Goal: Information Seeking & Learning: Compare options

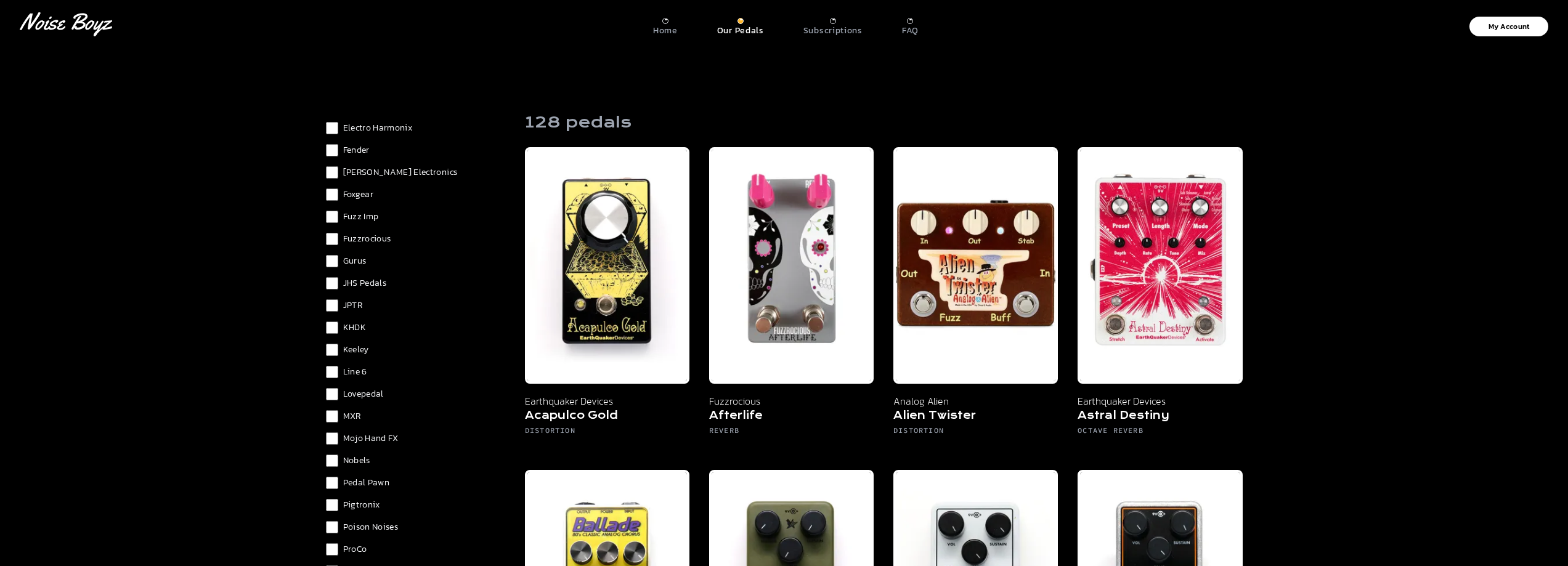
scroll to position [589, 0]
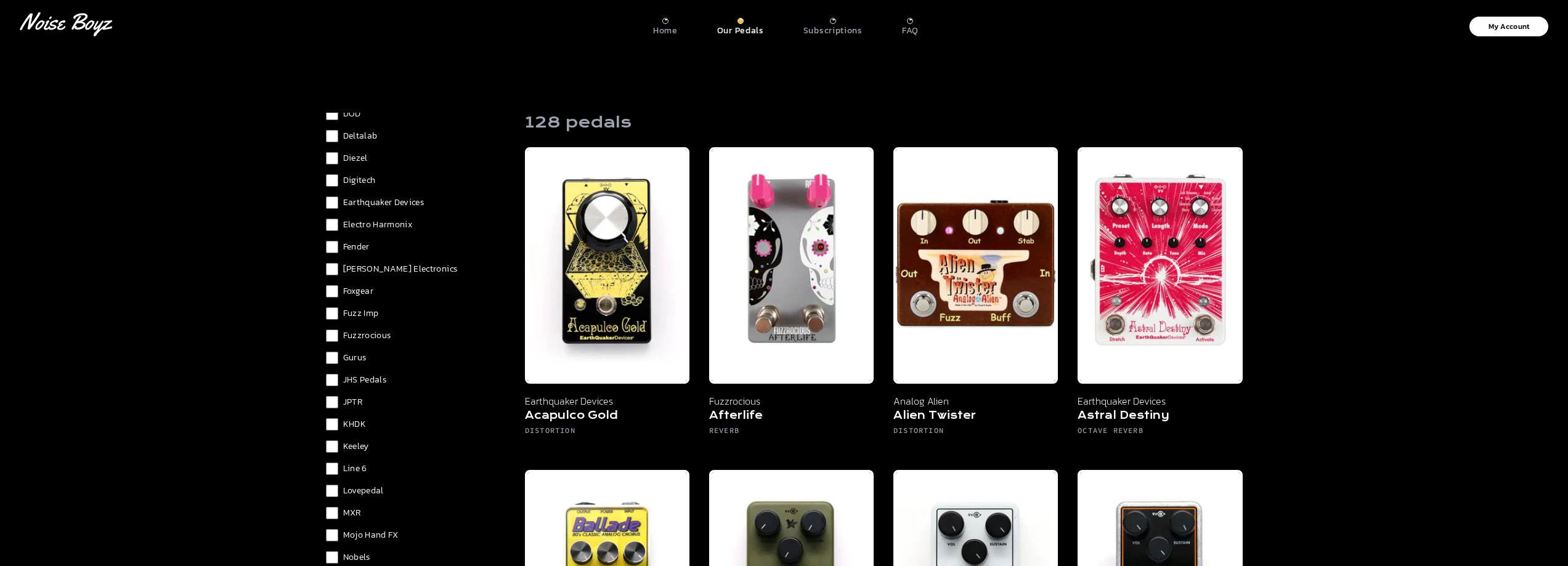
scroll to position [404, 0]
click at [372, 290] on span "Digitech" at bounding box center [360, 290] width 33 height 12
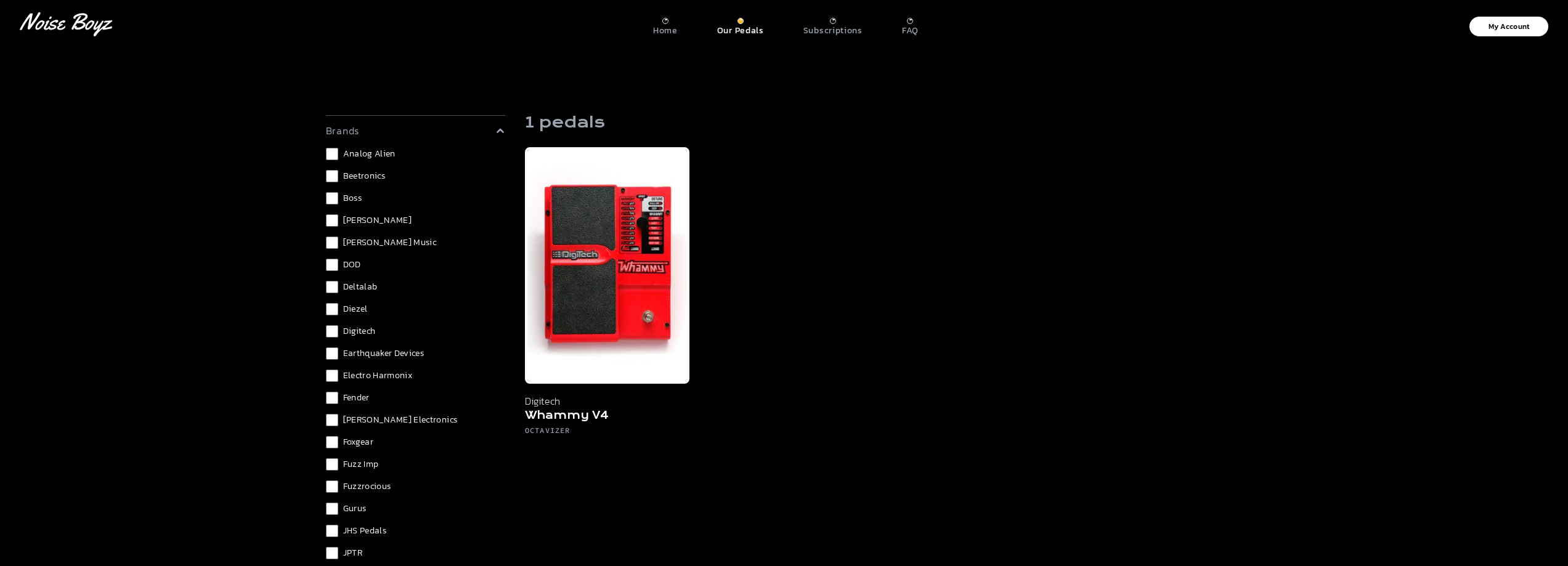
scroll to position [342, 0]
click at [355, 351] on span "Digitech" at bounding box center [360, 351] width 33 height 12
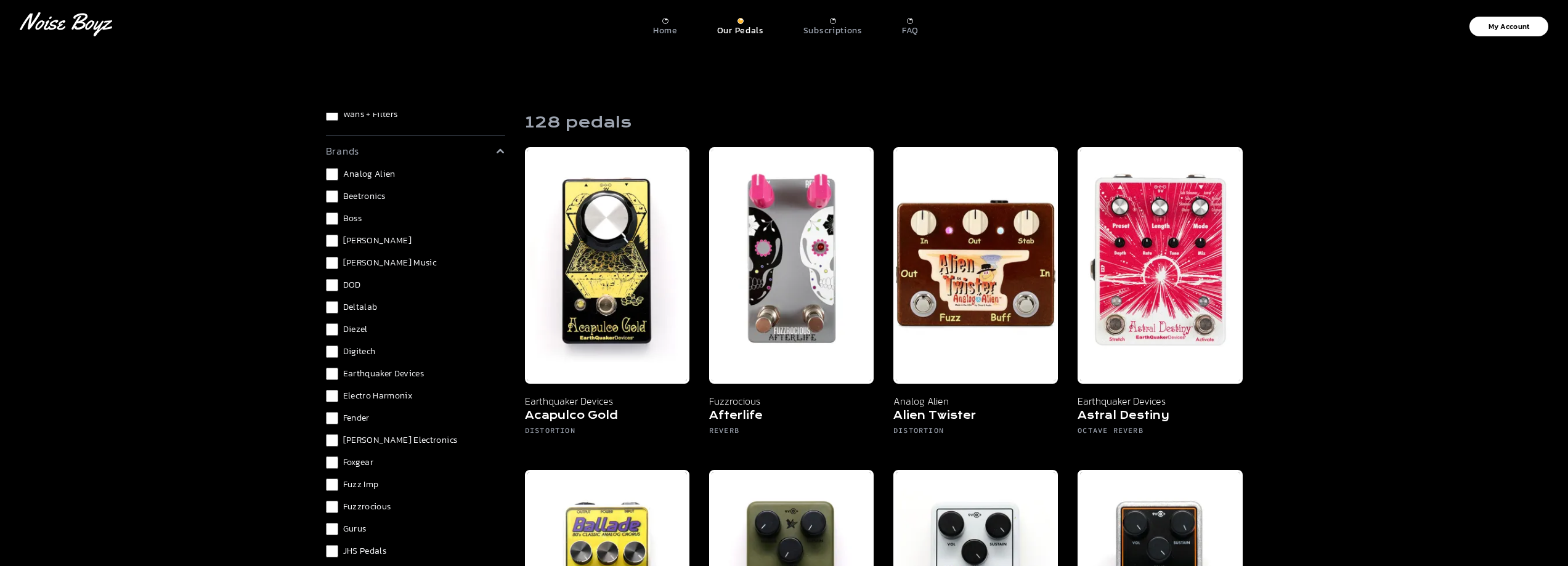
click at [359, 307] on span "Deltalab" at bounding box center [360, 307] width 34 height 12
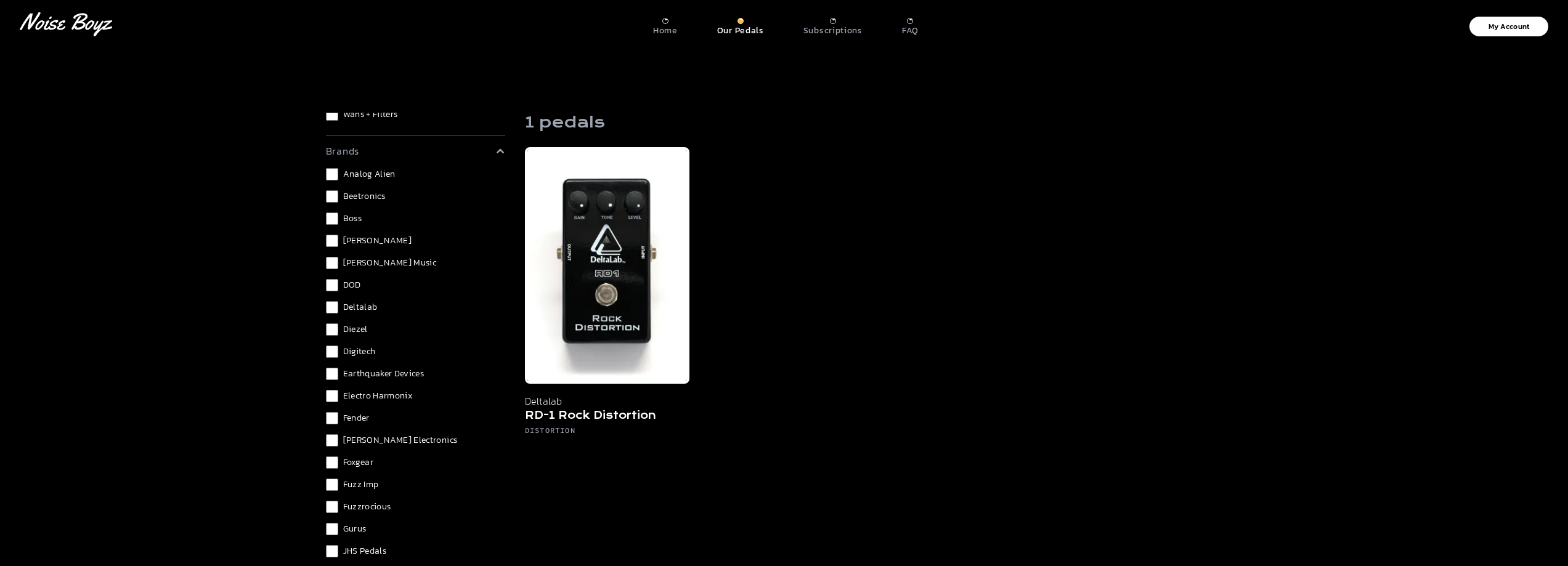
click at [359, 307] on span "Deltalab" at bounding box center [360, 307] width 34 height 12
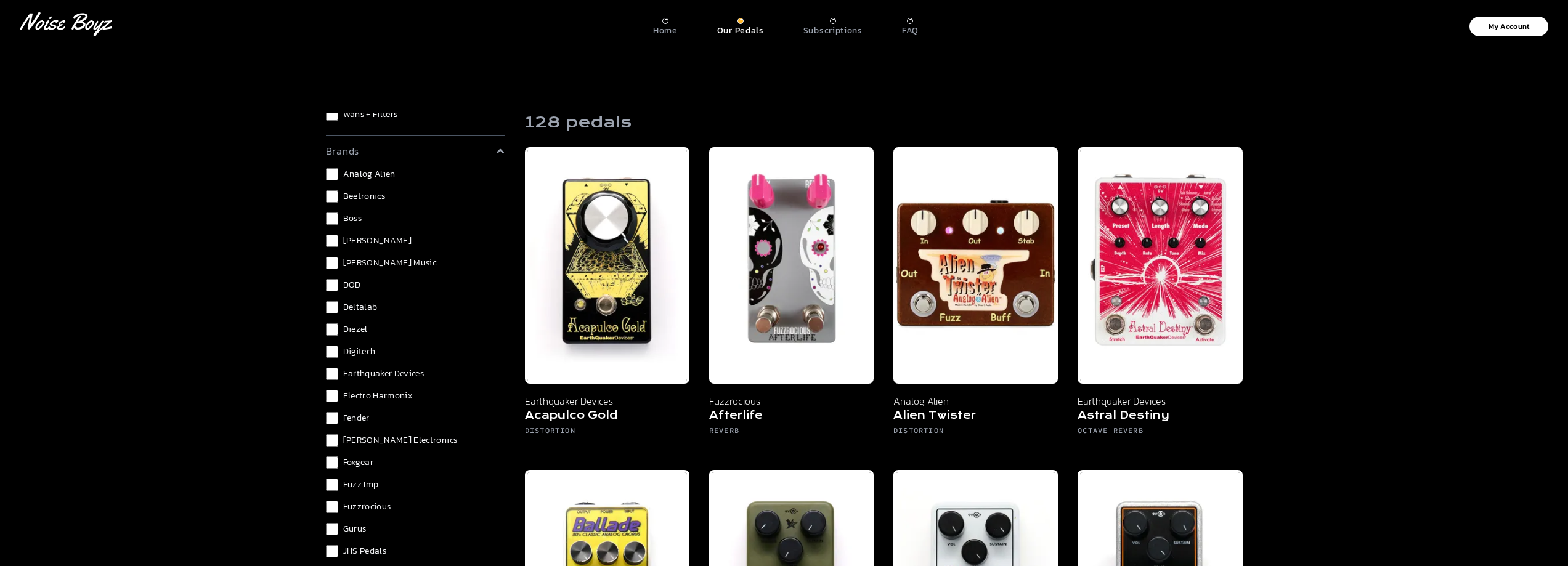
click at [353, 290] on span "DOD" at bounding box center [352, 285] width 18 height 12
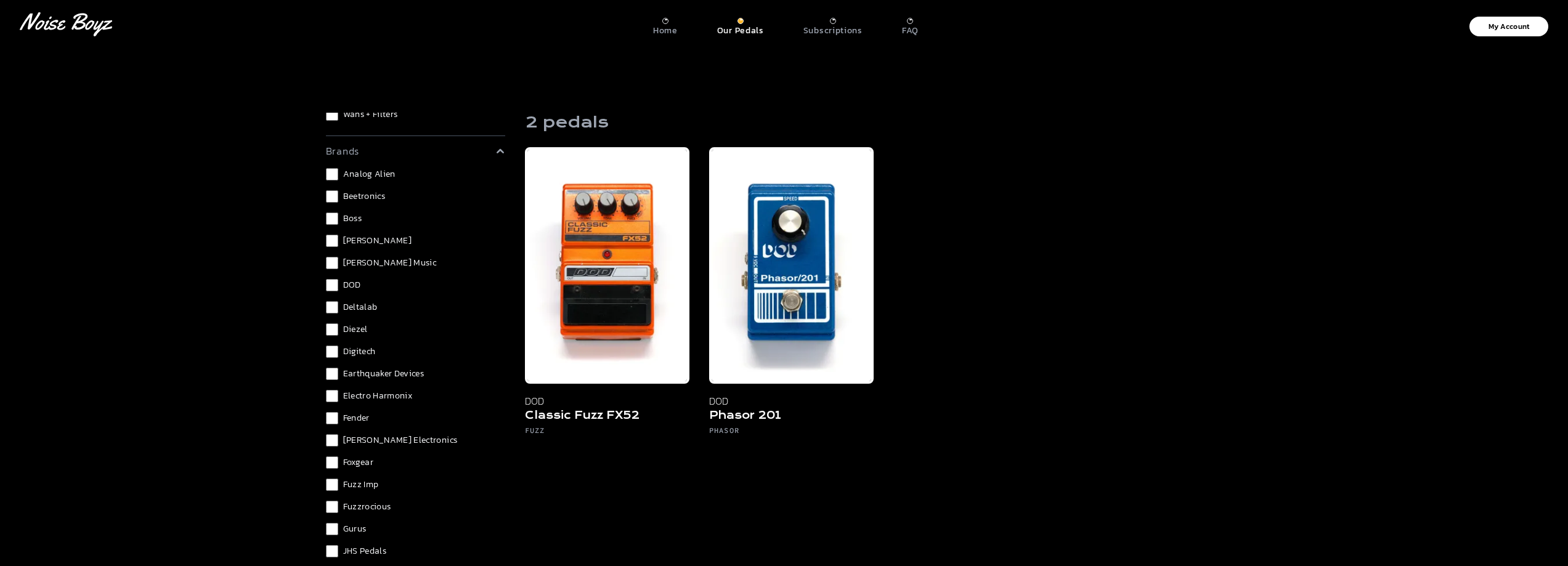
click at [350, 285] on span "DOD" at bounding box center [352, 285] width 18 height 12
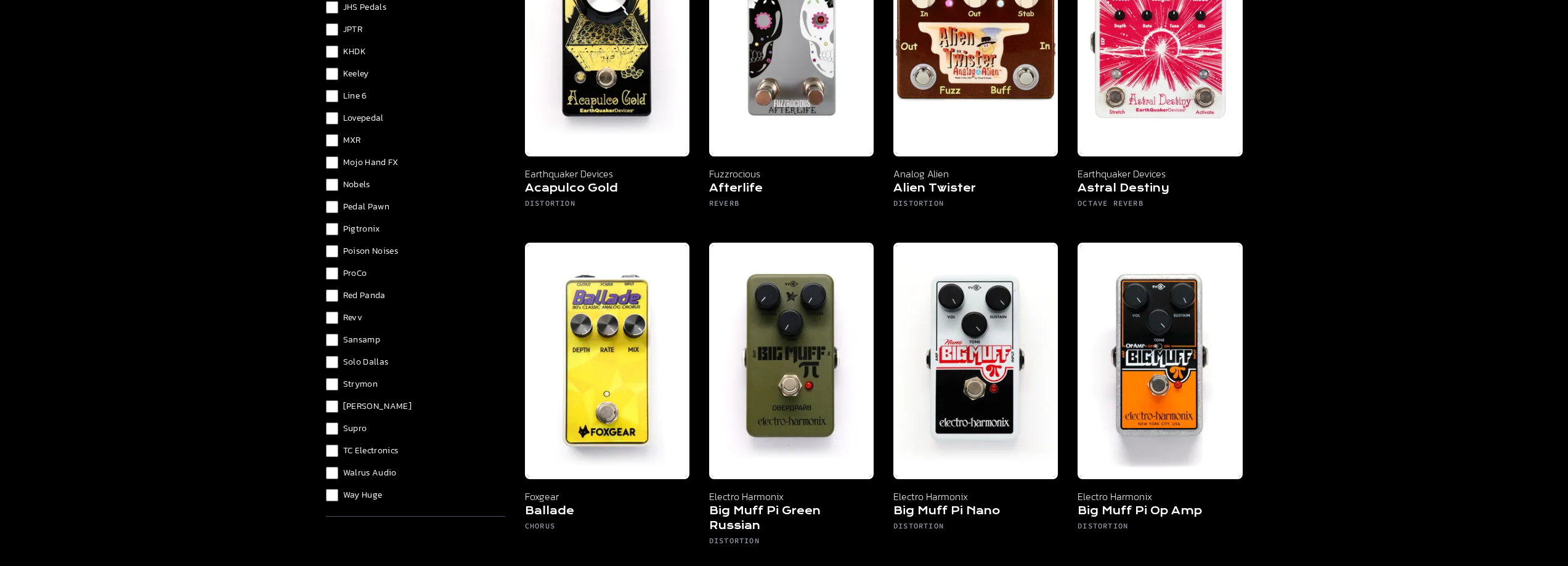
scroll to position [308, 0]
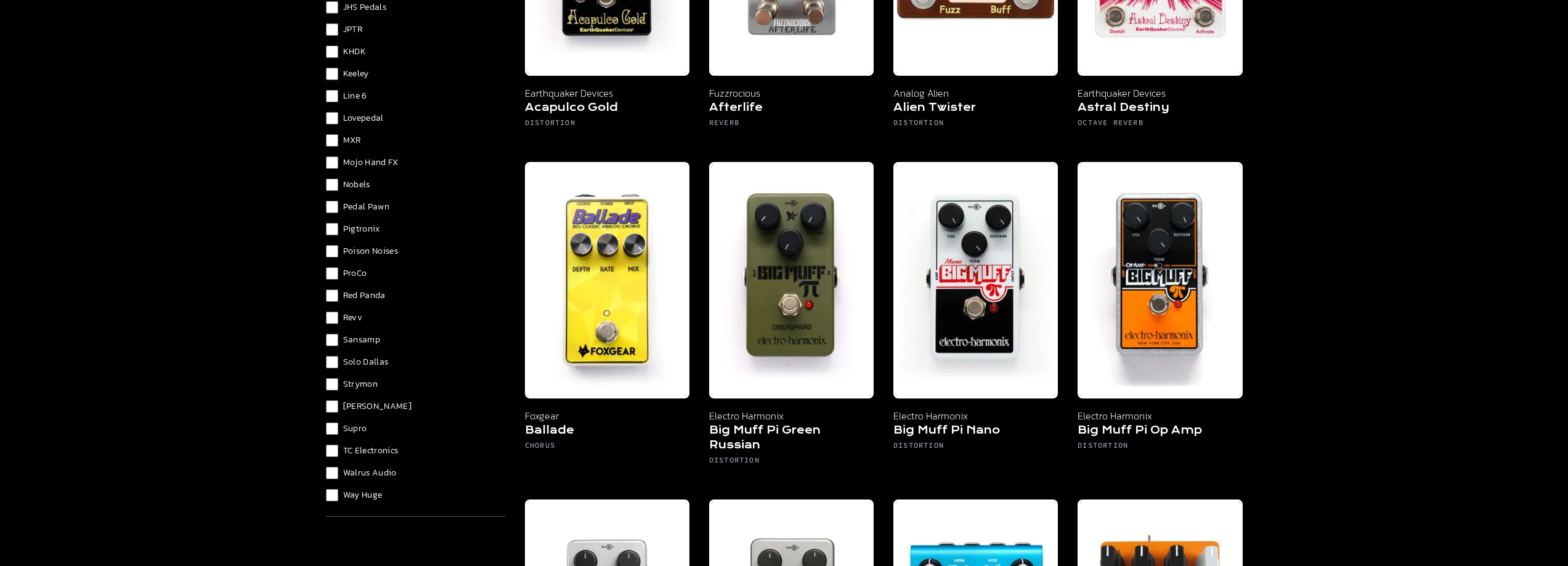
click at [365, 450] on span "TC Electronics" at bounding box center [371, 451] width 55 height 12
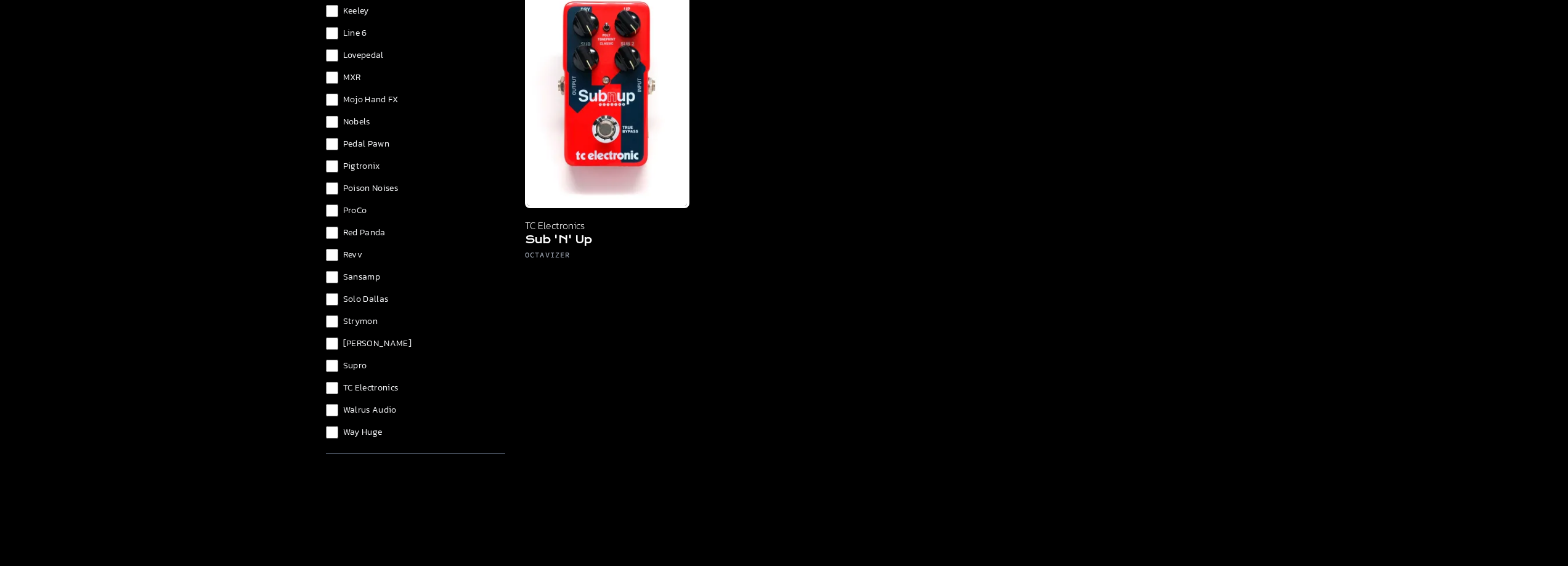
scroll to position [246, 0]
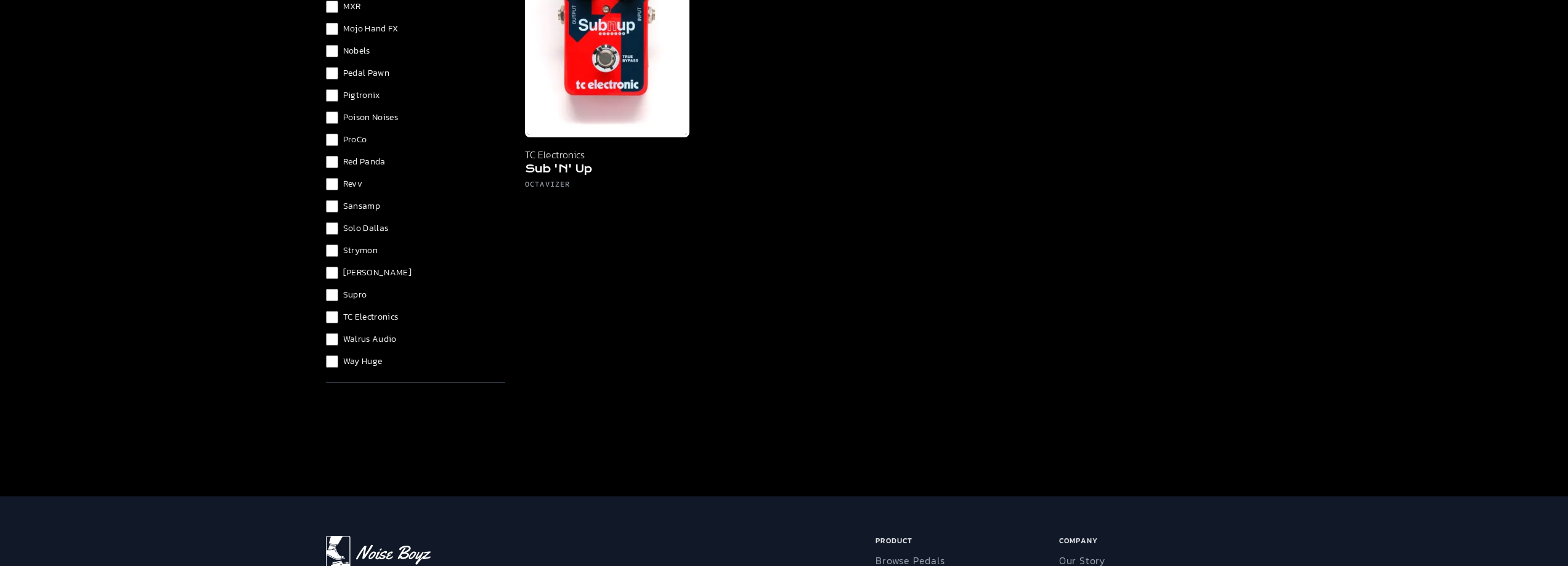
click at [364, 320] on span "TC Electronics" at bounding box center [371, 316] width 55 height 12
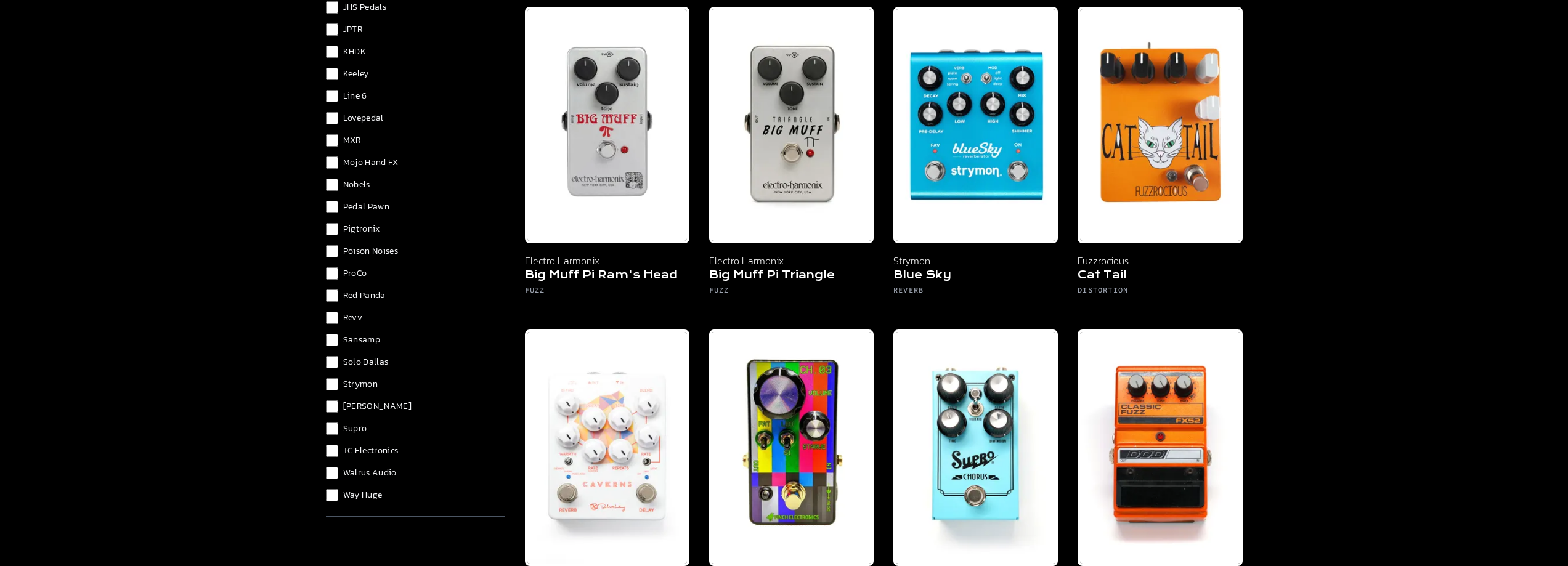
click at [382, 472] on span "Walrus Audio" at bounding box center [370, 472] width 54 height 12
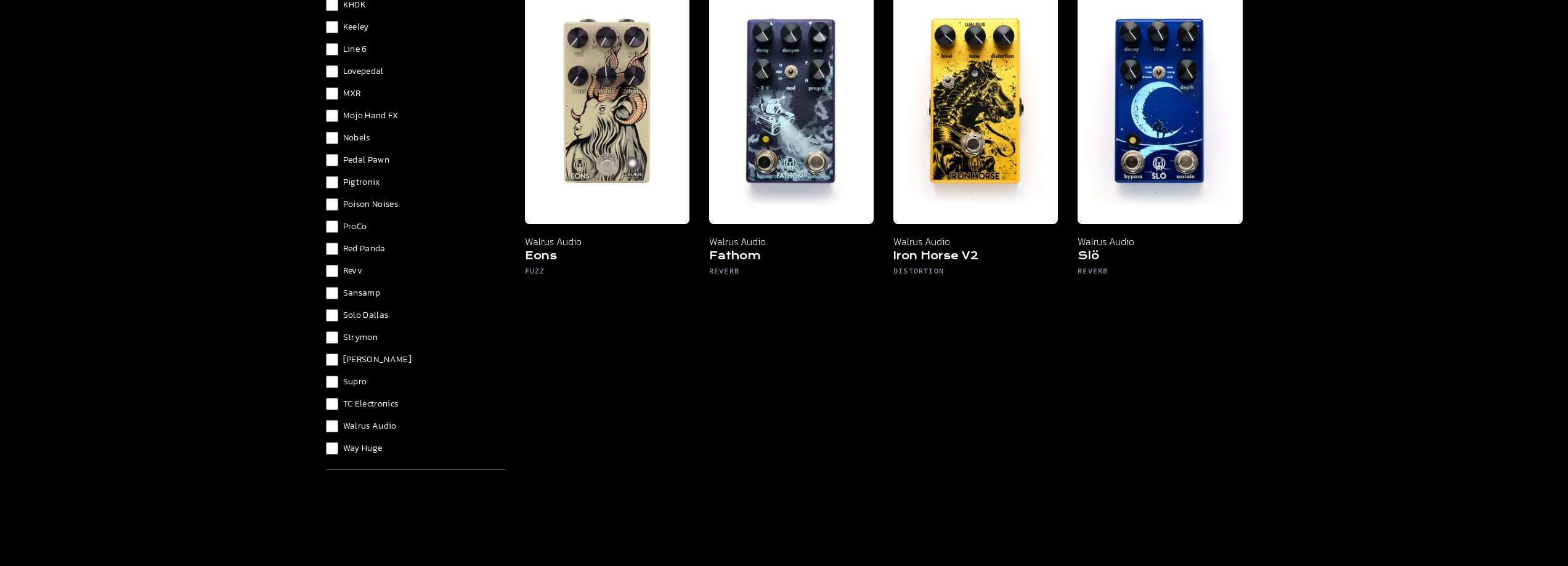
scroll to position [185, 0]
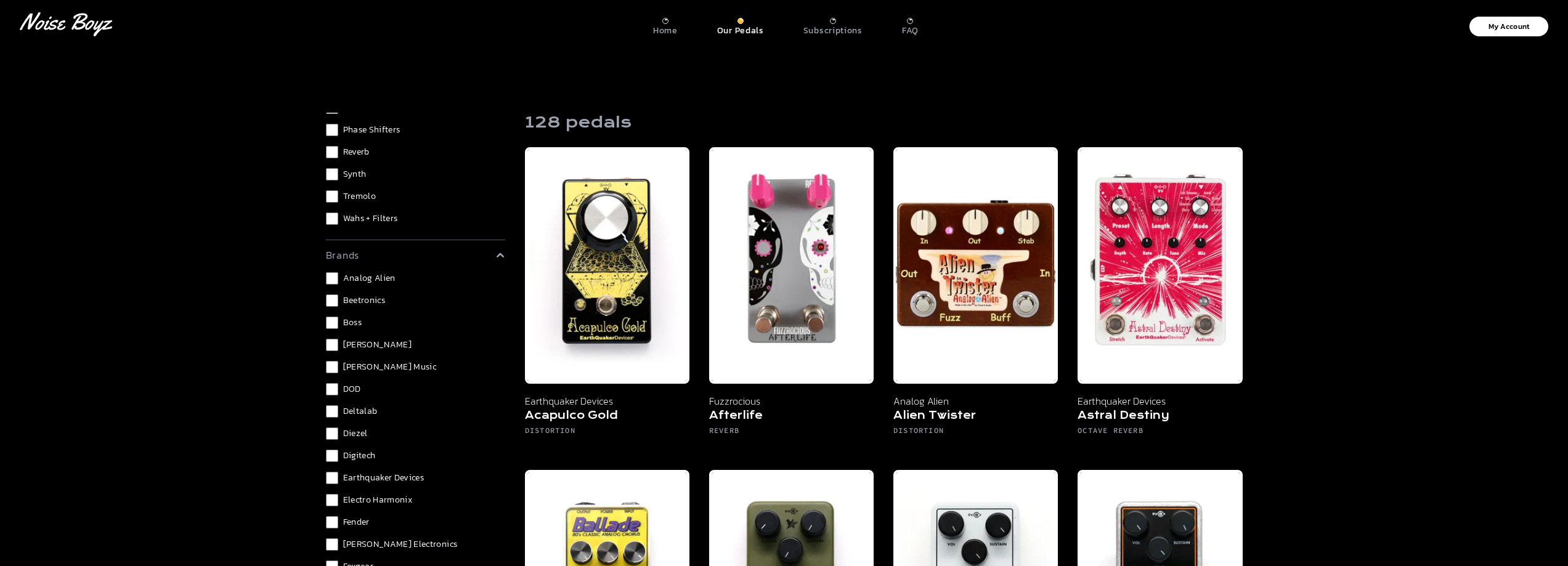
scroll to position [220, 0]
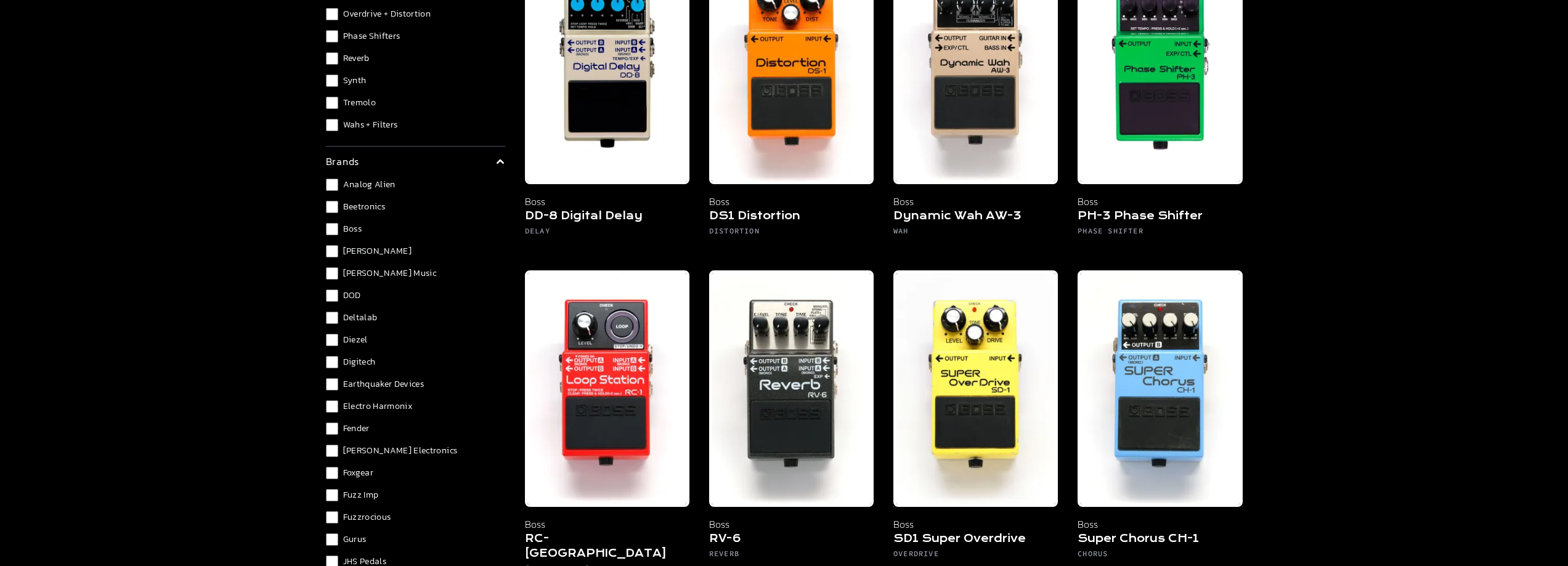
scroll to position [123, 0]
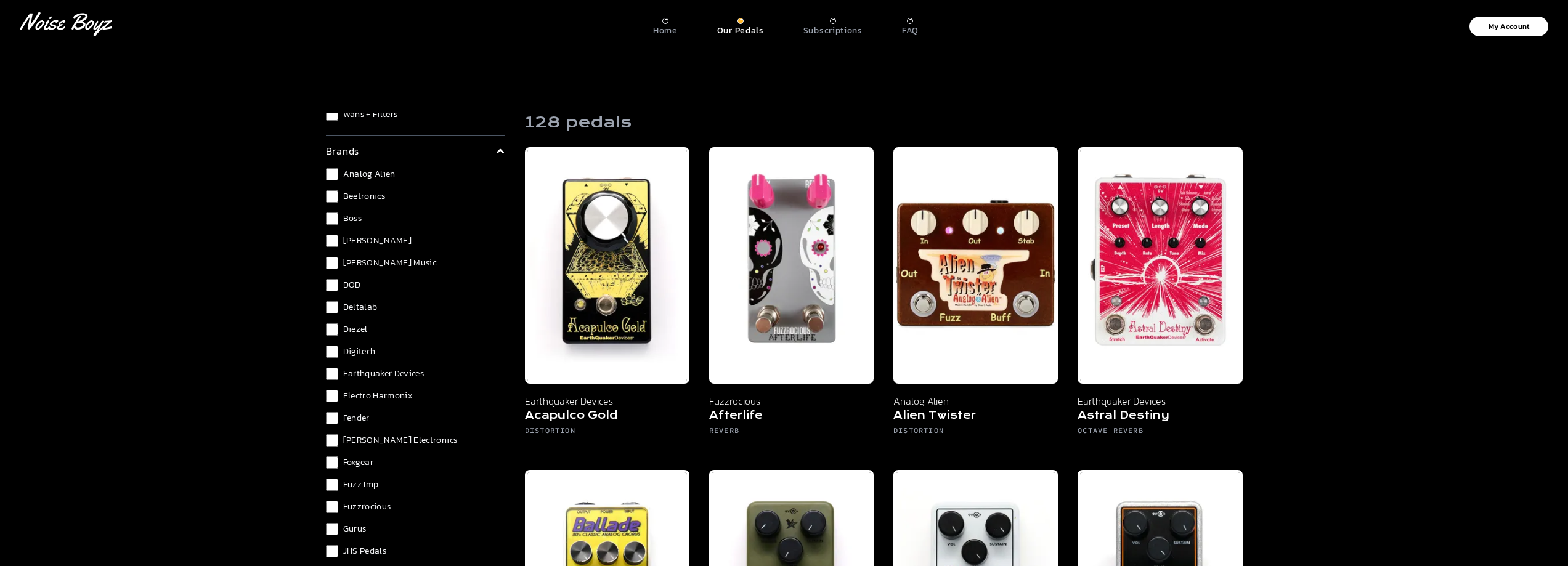
scroll to position [158, 0]
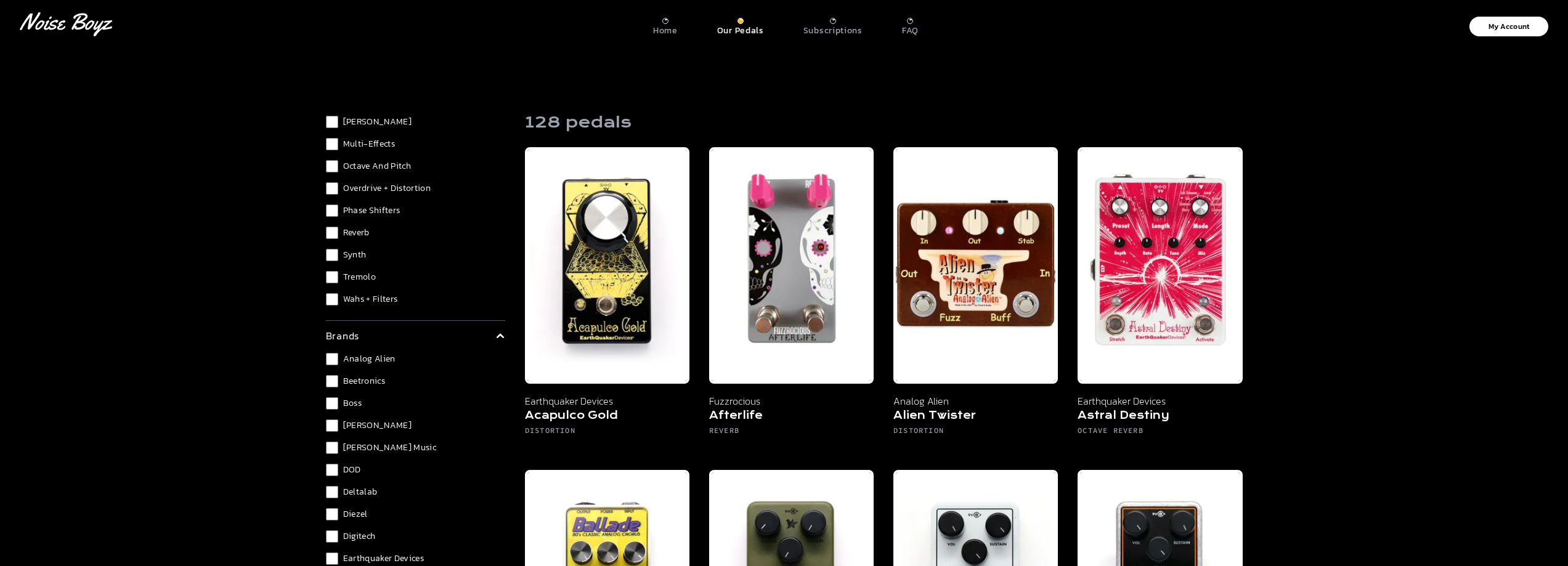
click at [365, 298] on span "Wahs + Filters" at bounding box center [370, 298] width 55 height 12
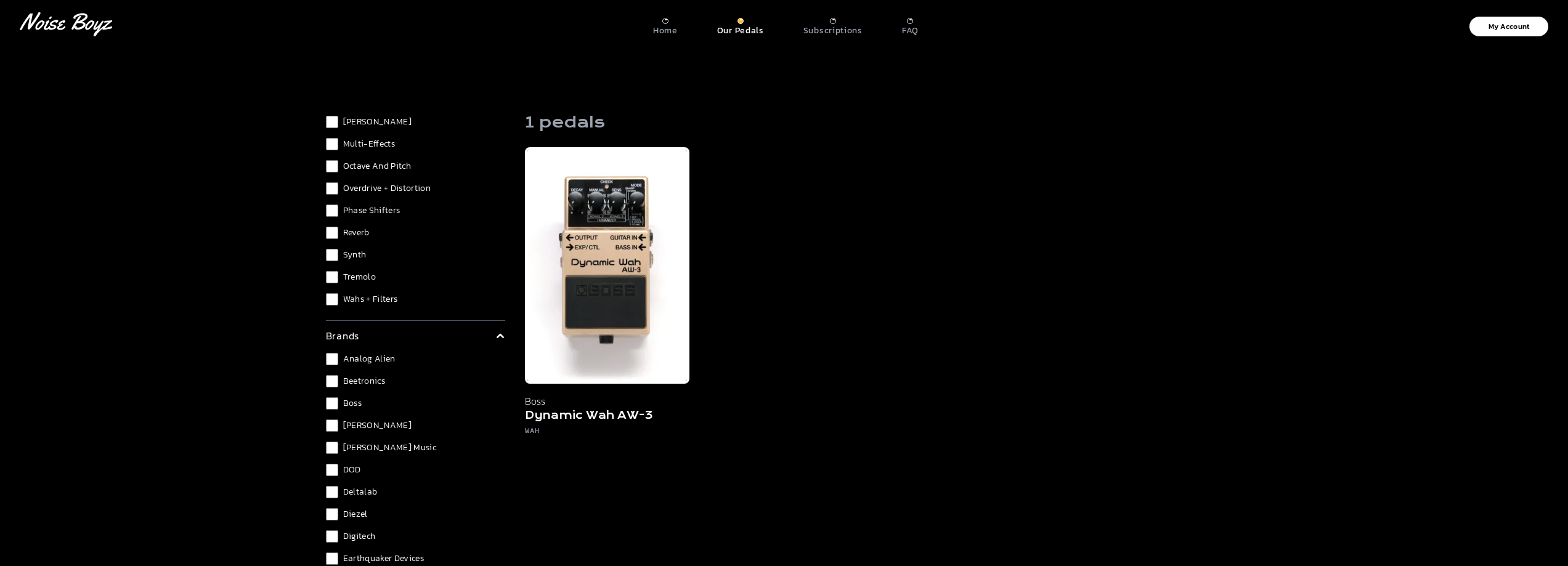
click at [365, 296] on span "Wahs + Filters" at bounding box center [370, 298] width 55 height 12
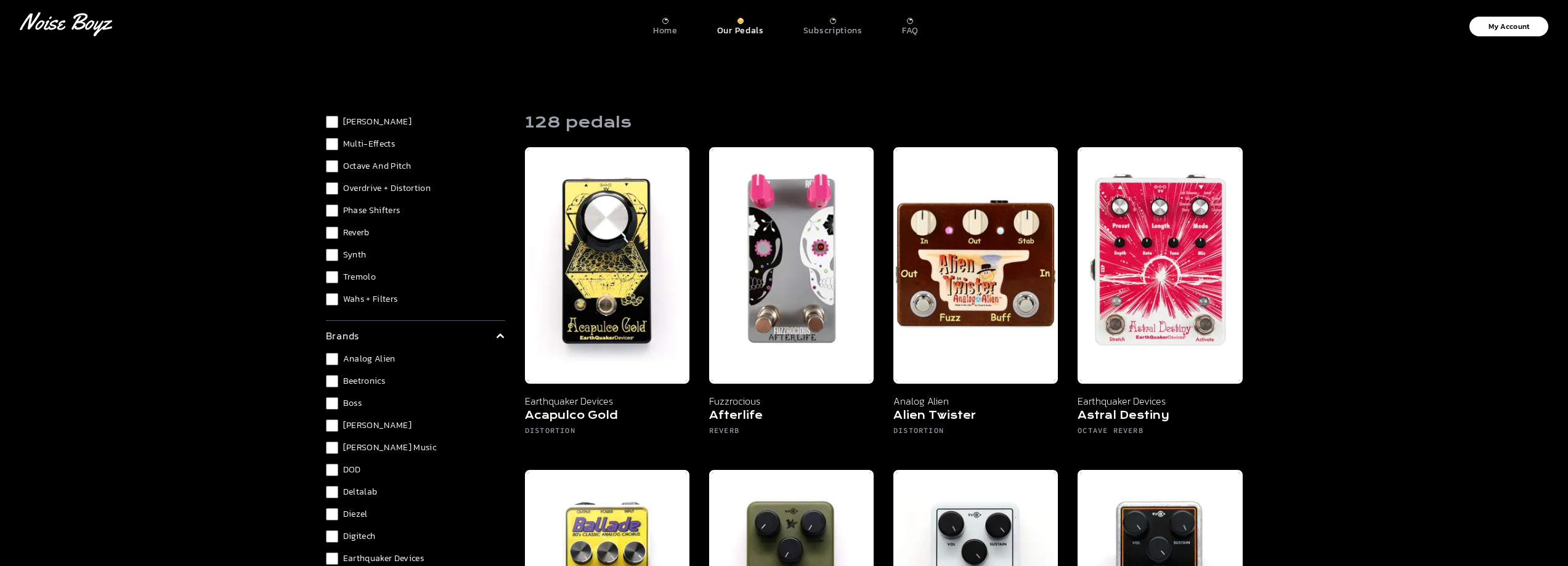
click at [355, 277] on span "Tremolo" at bounding box center [360, 276] width 33 height 12
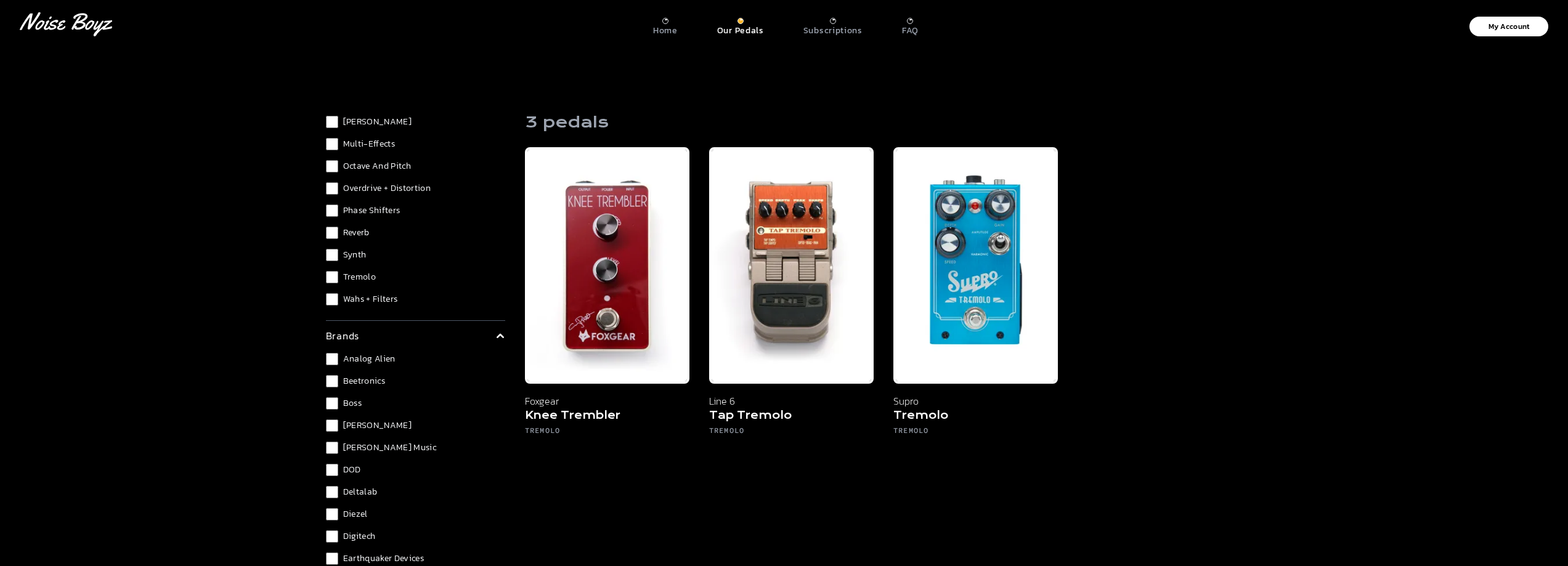
click at [353, 277] on span "Tremolo" at bounding box center [360, 276] width 33 height 12
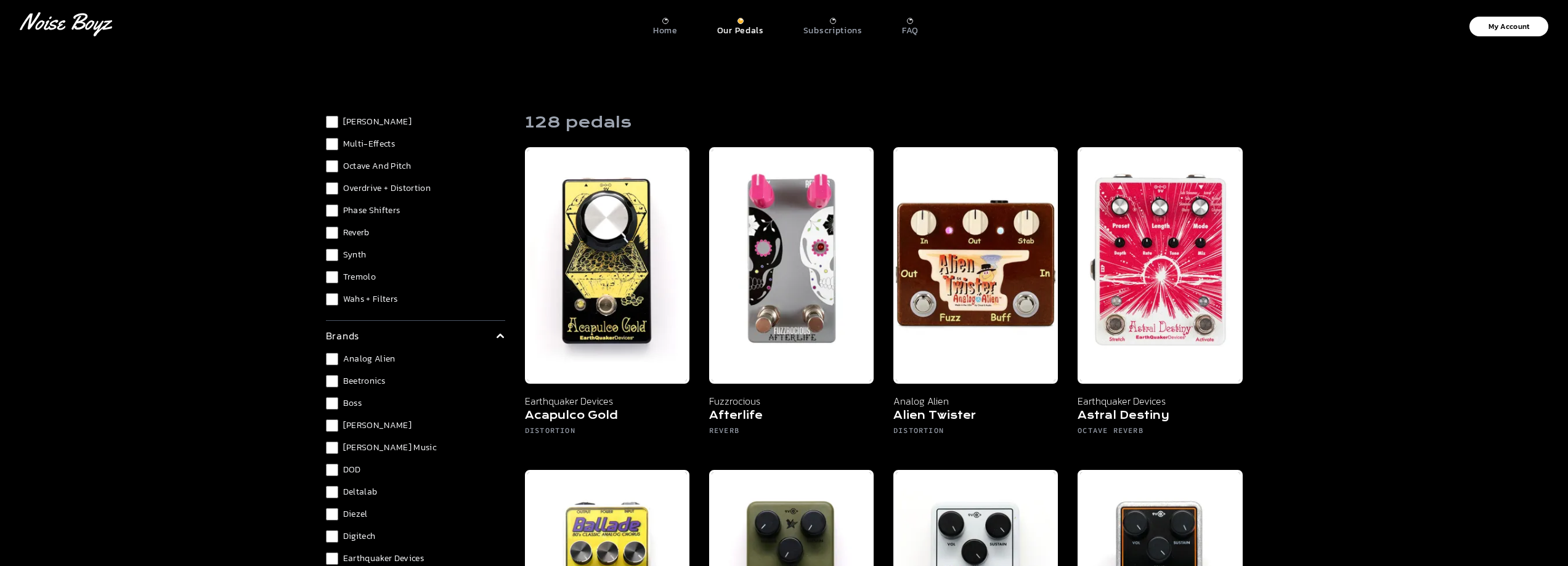
click at [352, 254] on span "Synth" at bounding box center [355, 255] width 24 height 12
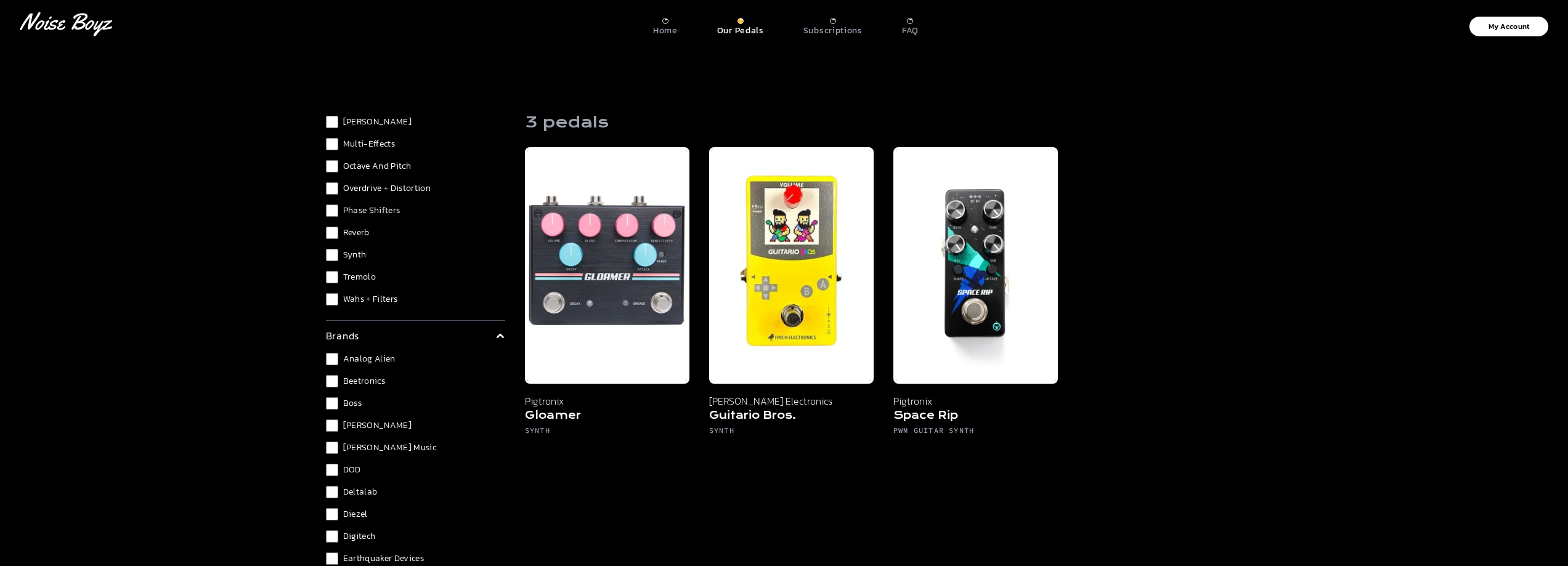
click at [352, 254] on span "Synth" at bounding box center [355, 255] width 24 height 12
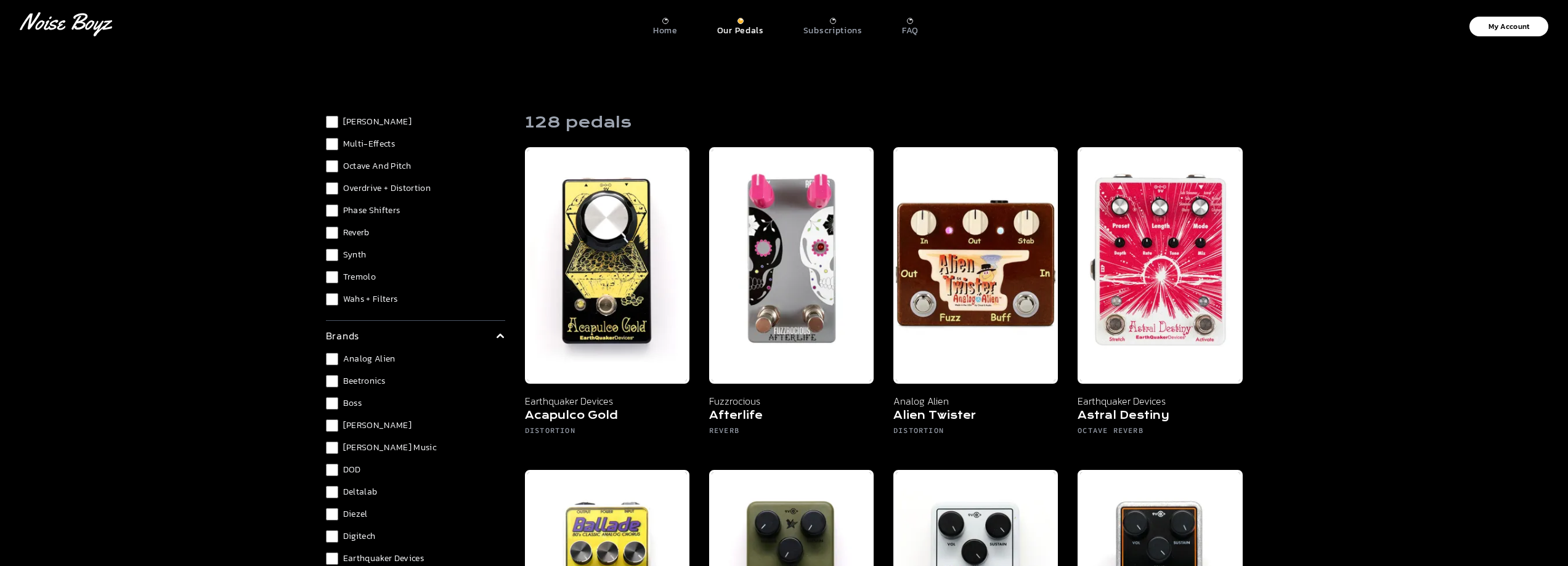
click at [353, 232] on span "Reverb" at bounding box center [356, 233] width 27 height 12
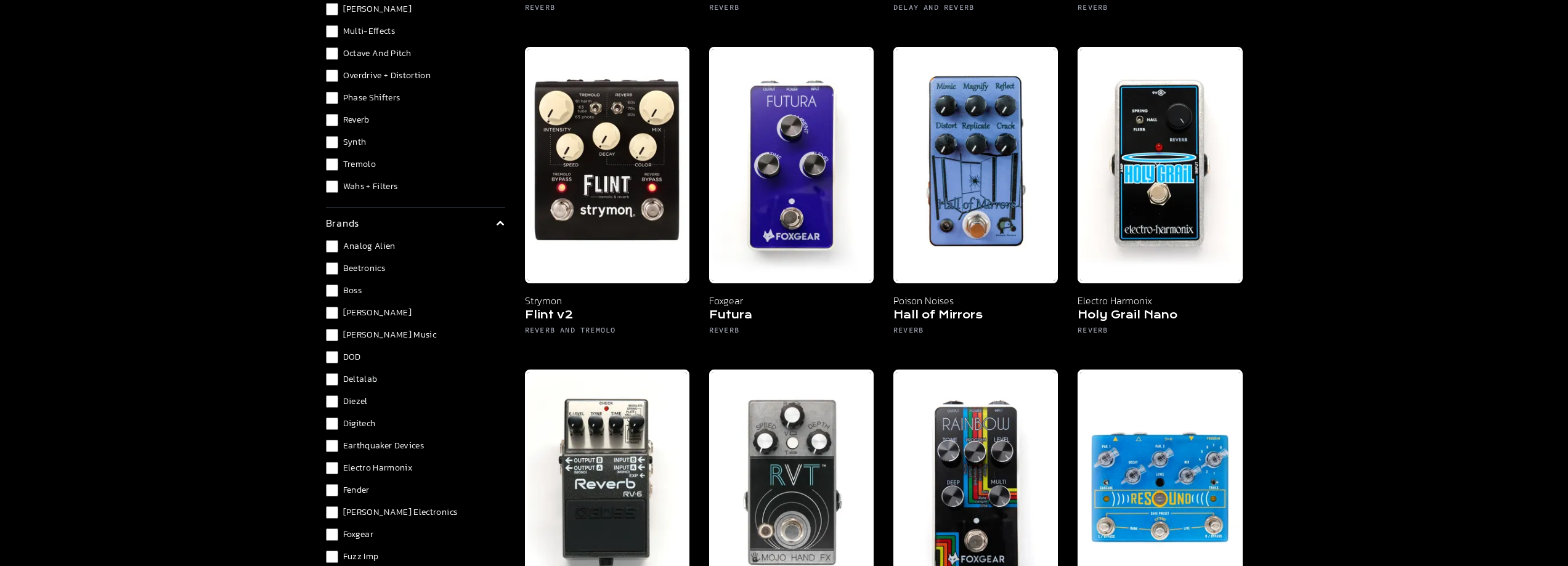
scroll to position [308, 0]
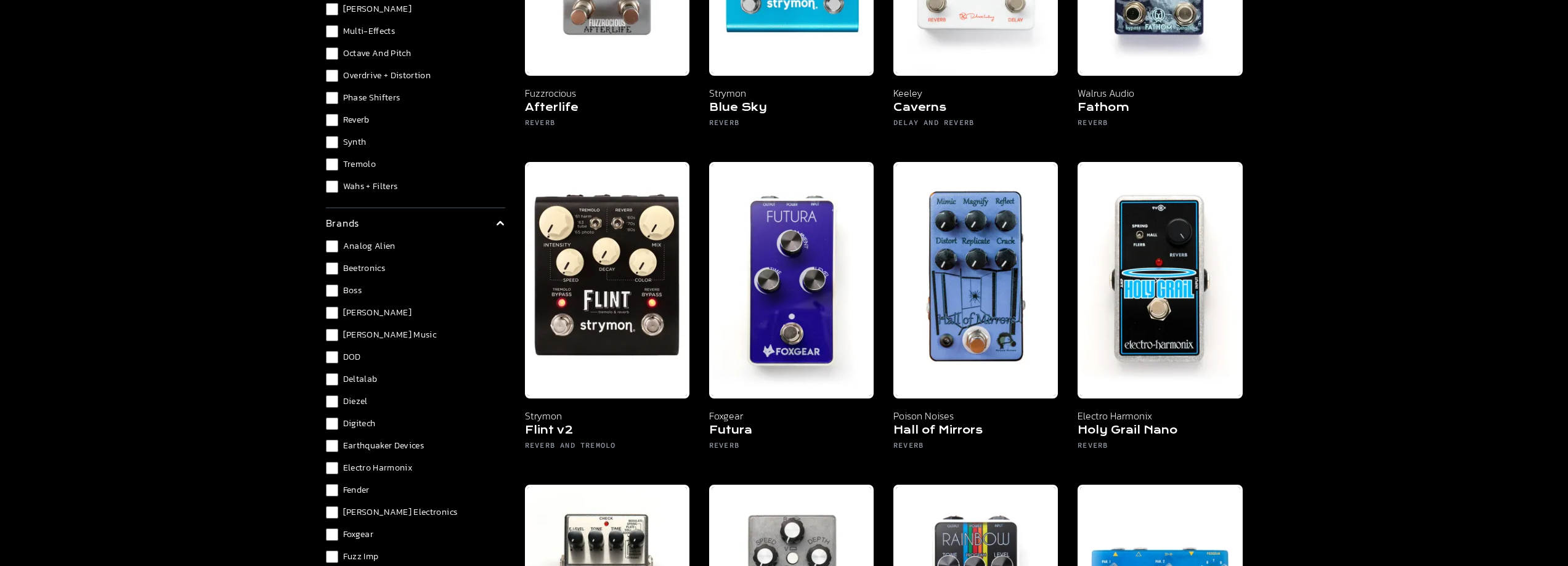
click at [363, 125] on span "Reverb" at bounding box center [356, 120] width 27 height 12
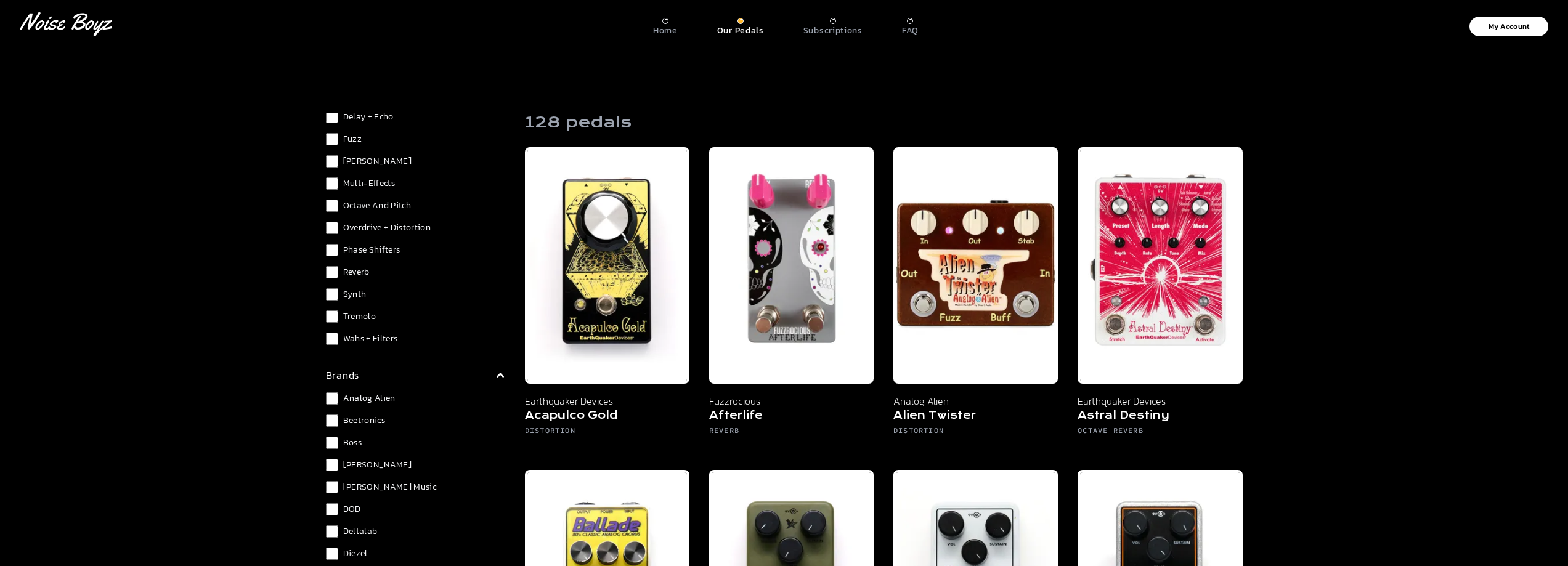
scroll to position [96, 0]
click at [384, 223] on span "Octave and Pitch" at bounding box center [378, 228] width 68 height 12
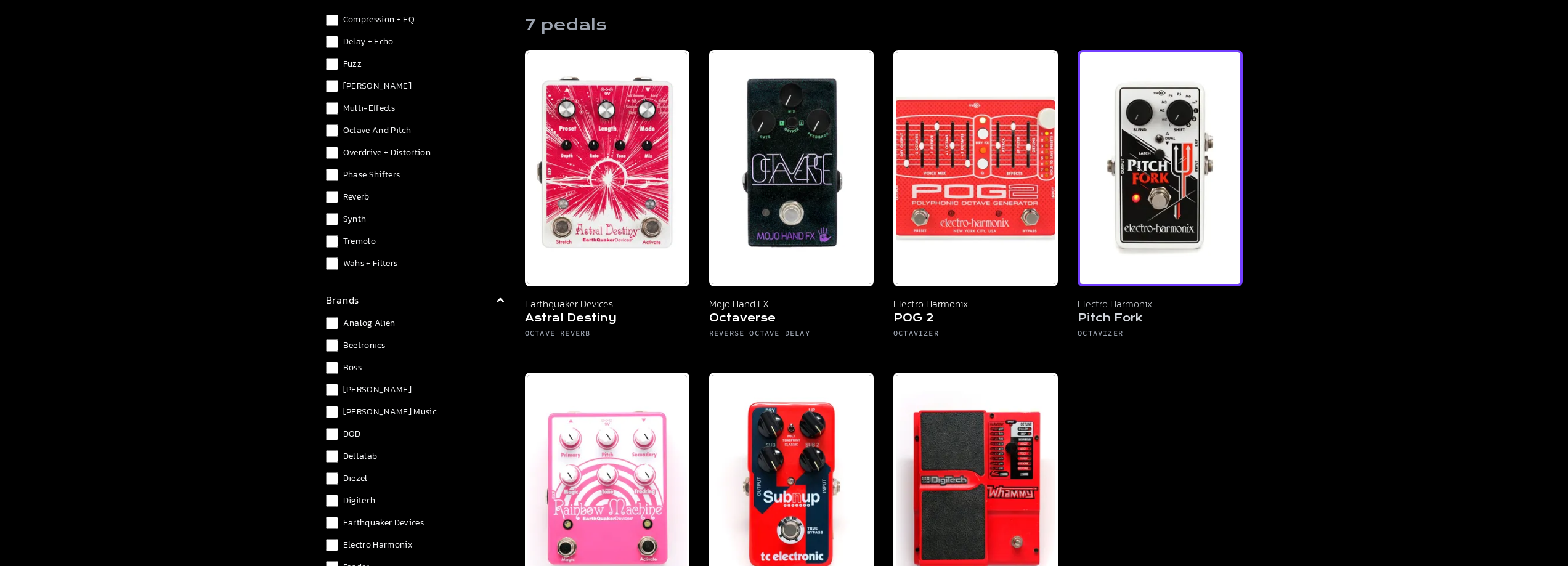
scroll to position [62, 0]
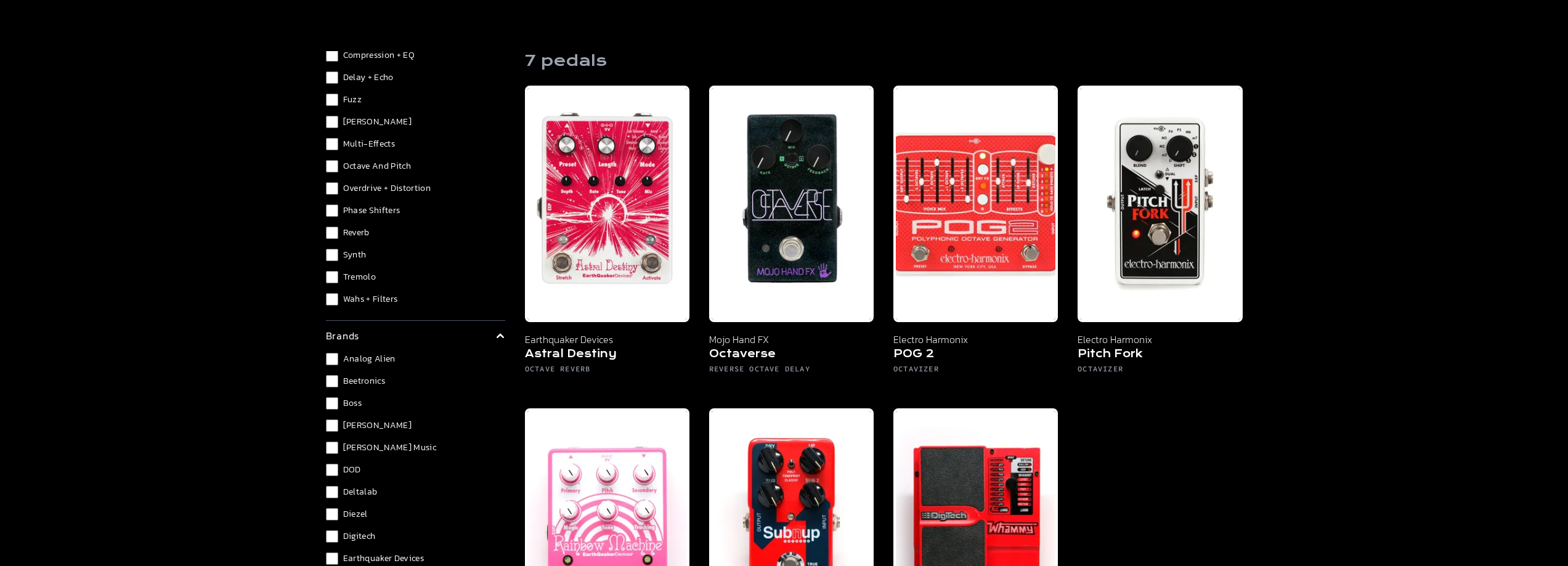
click at [369, 165] on span "Octave and Pitch" at bounding box center [378, 166] width 68 height 12
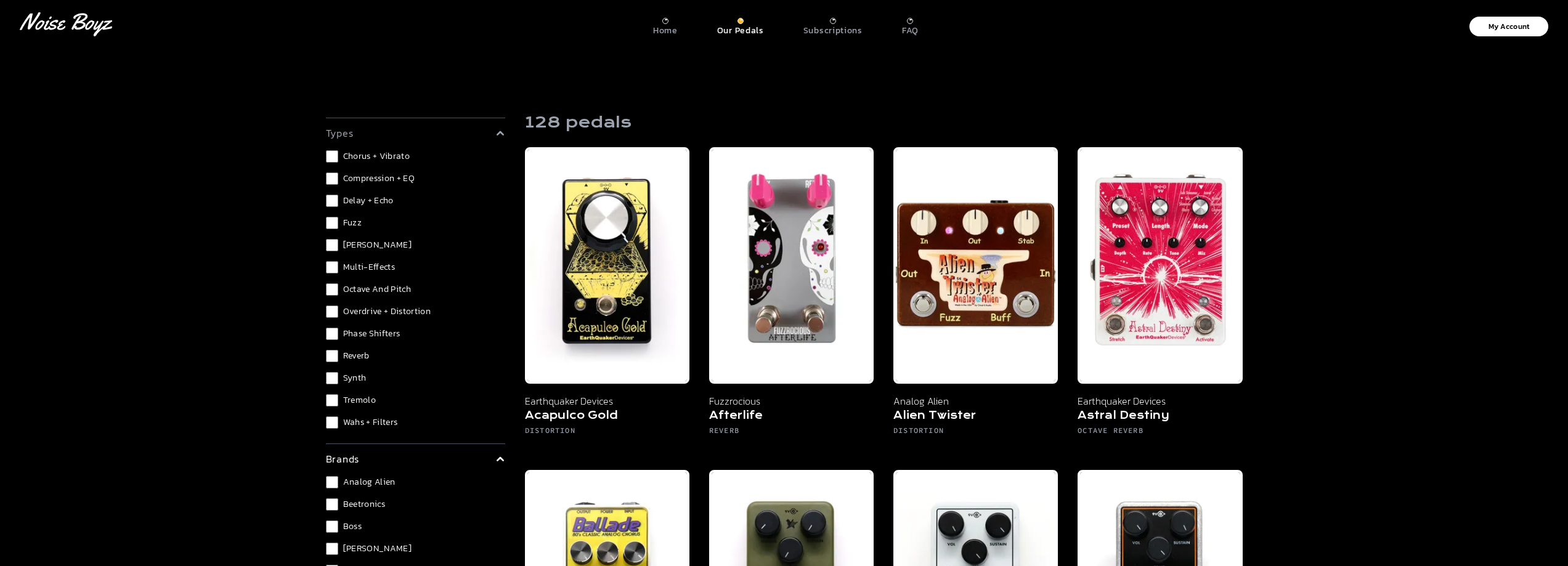
click at [382, 178] on span "Compression + EQ" at bounding box center [379, 178] width 72 height 12
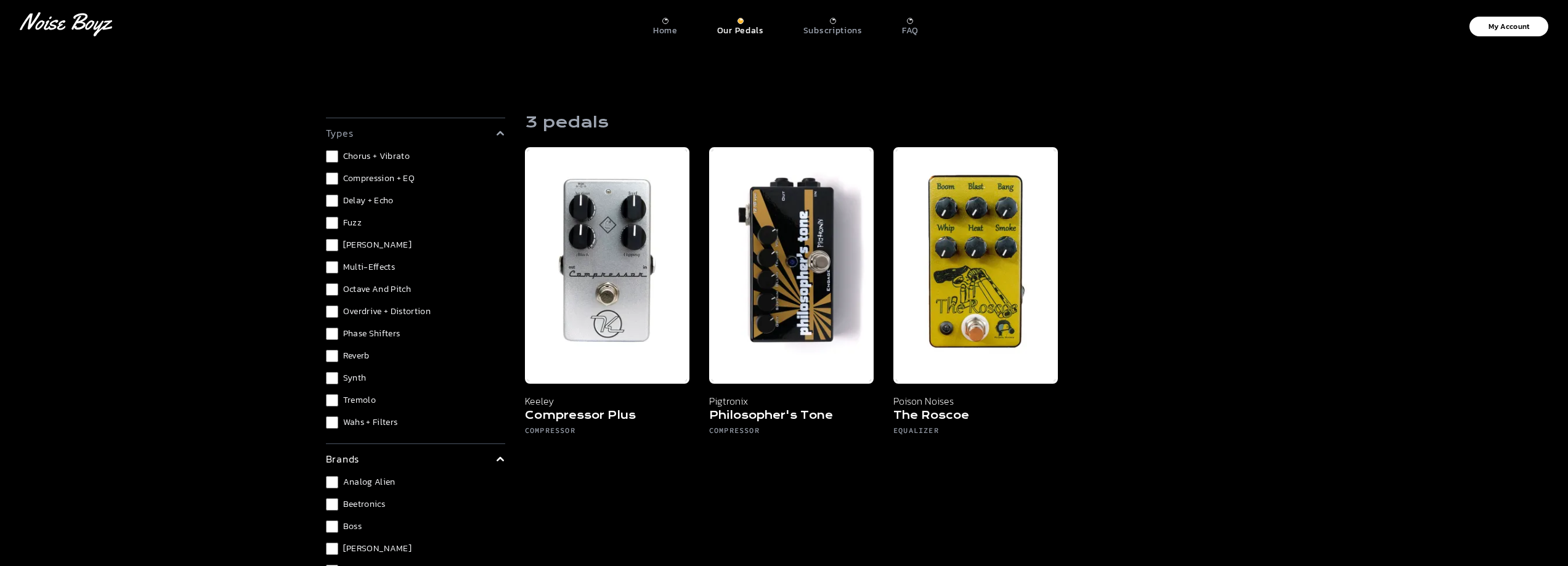
click at [378, 174] on span "Compression + EQ" at bounding box center [379, 178] width 72 height 12
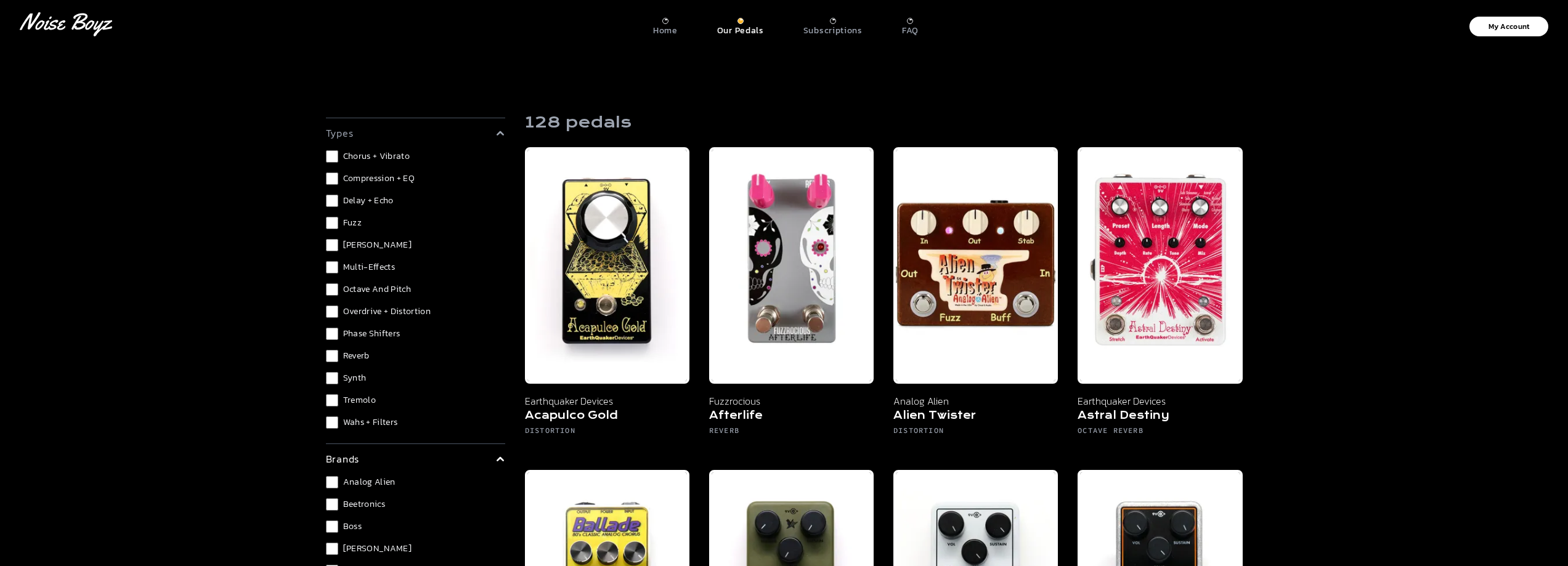
click at [389, 270] on span "Multi-Effects" at bounding box center [369, 267] width 52 height 12
